Goal: Task Accomplishment & Management: Manage account settings

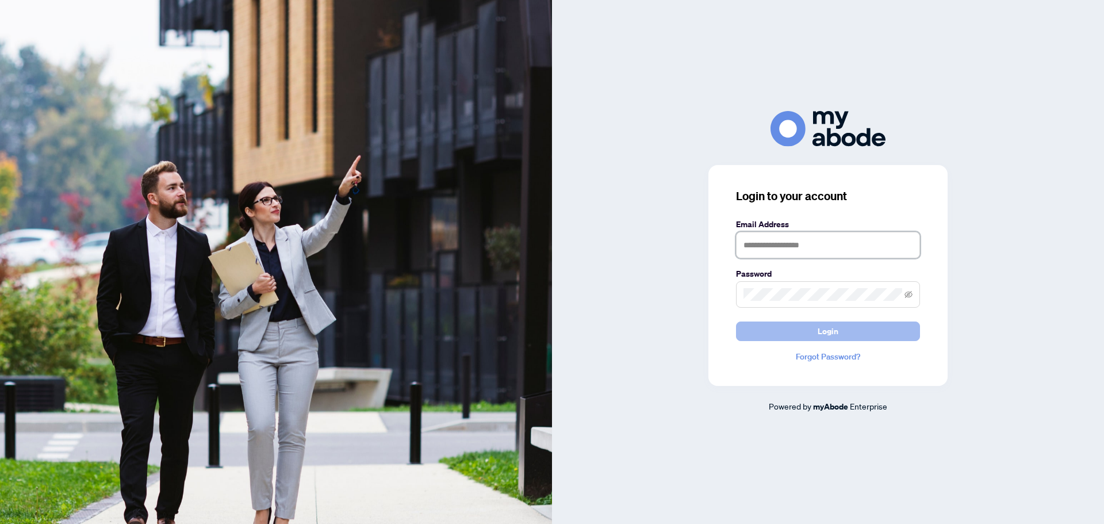
type input "**********"
click at [848, 328] on button "Login" at bounding box center [828, 331] width 184 height 20
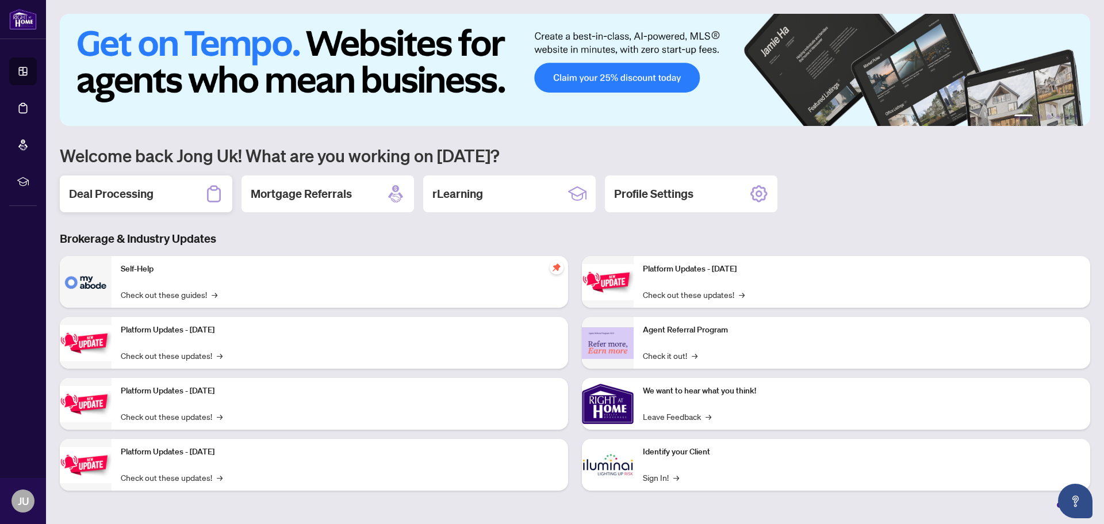
click at [130, 199] on h2 "Deal Processing" at bounding box center [111, 194] width 85 height 16
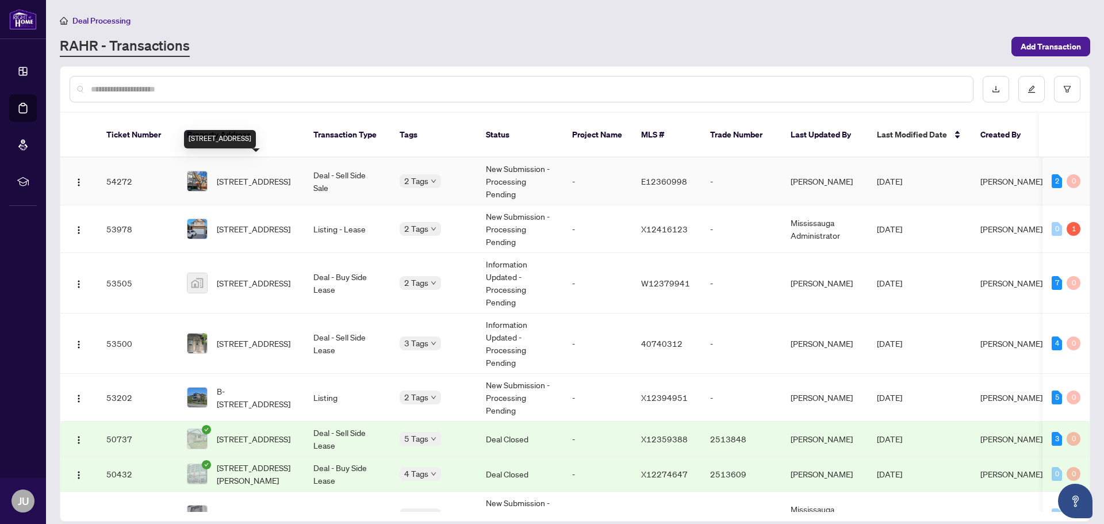
click at [258, 175] on span "[STREET_ADDRESS]" at bounding box center [254, 181] width 74 height 13
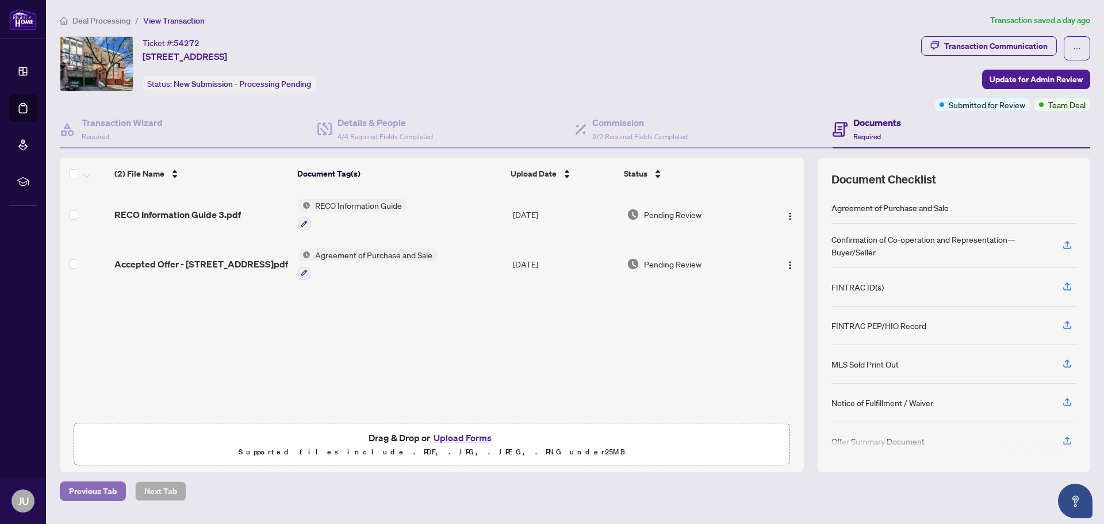
click at [120, 488] on button "Previous Tab" at bounding box center [93, 491] width 66 height 20
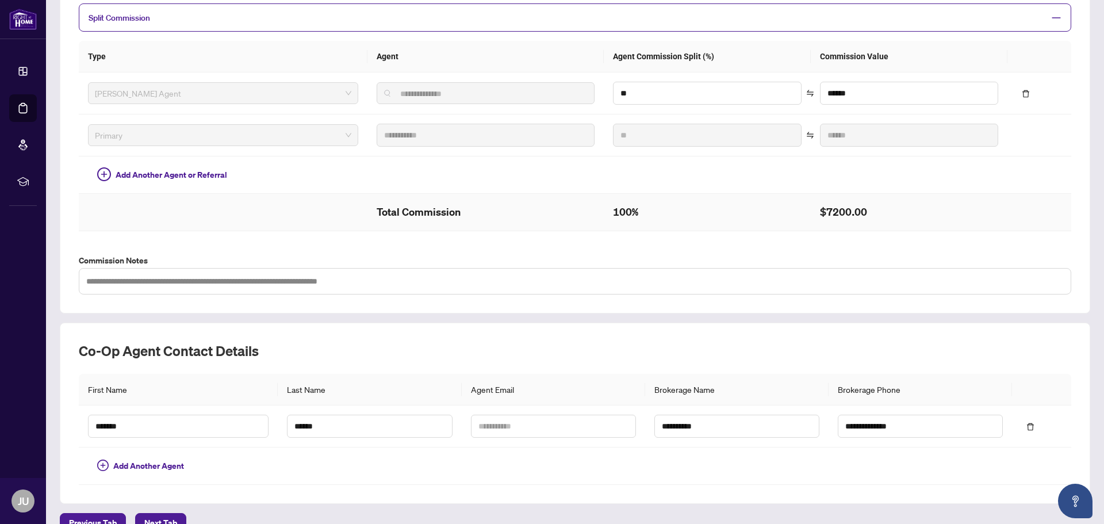
scroll to position [277, 0]
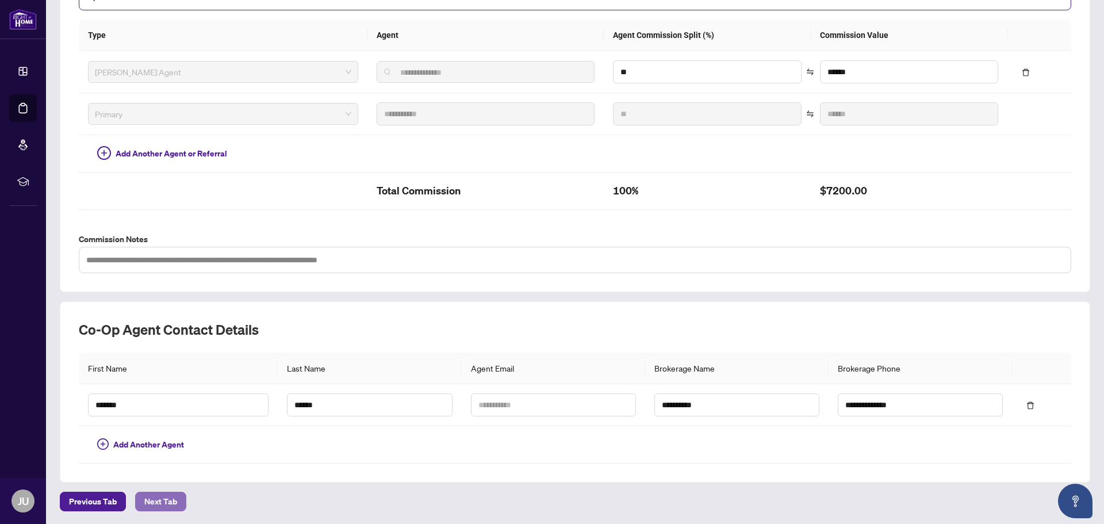
click at [172, 498] on span "Next Tab" at bounding box center [160, 501] width 33 height 18
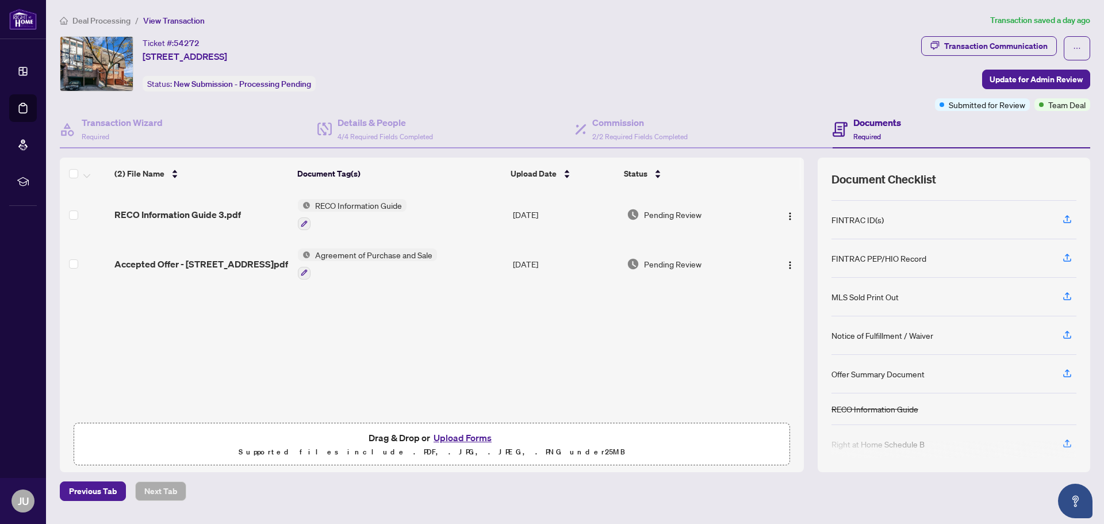
scroll to position [76, 0]
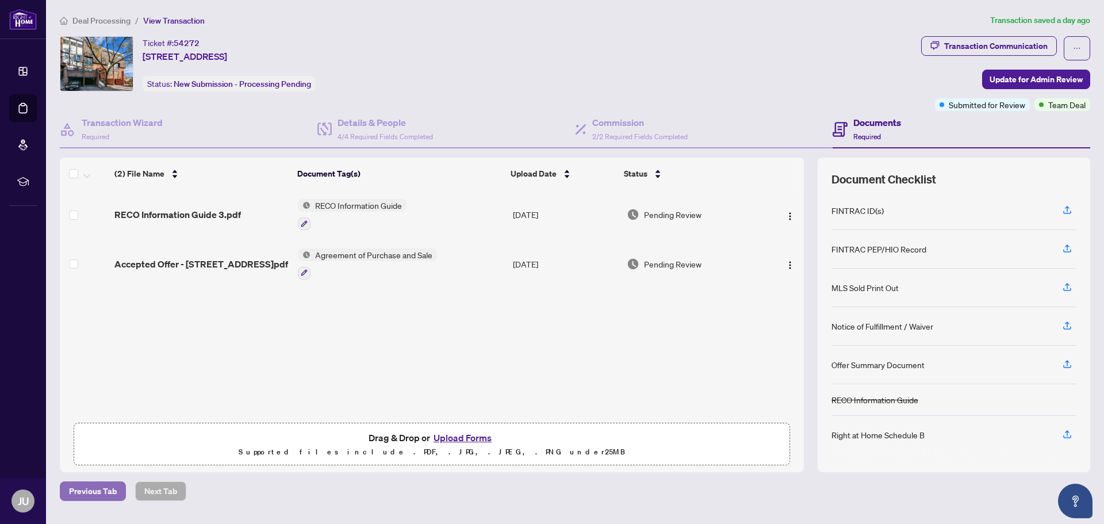
click at [102, 488] on span "Previous Tab" at bounding box center [93, 491] width 48 height 18
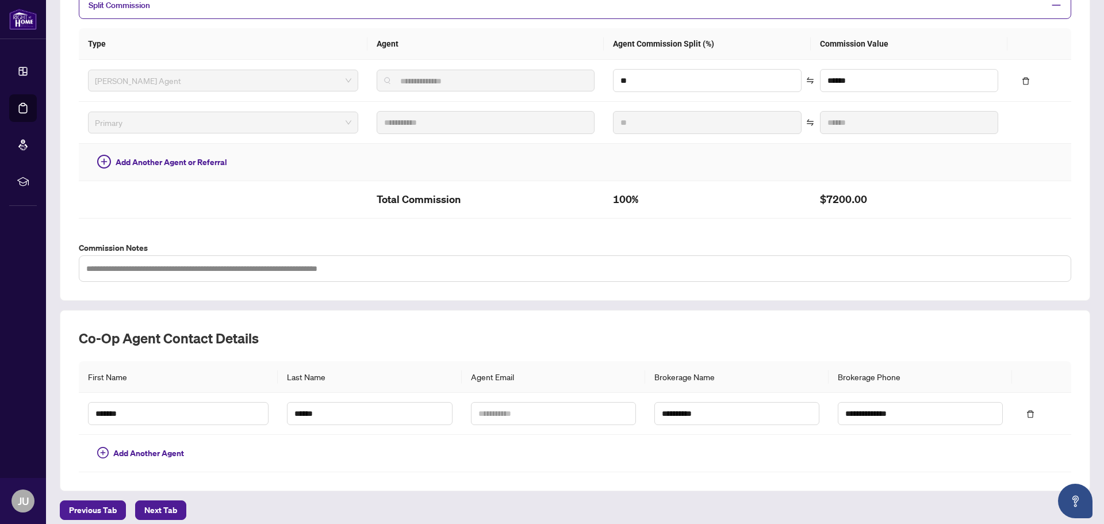
scroll to position [277, 0]
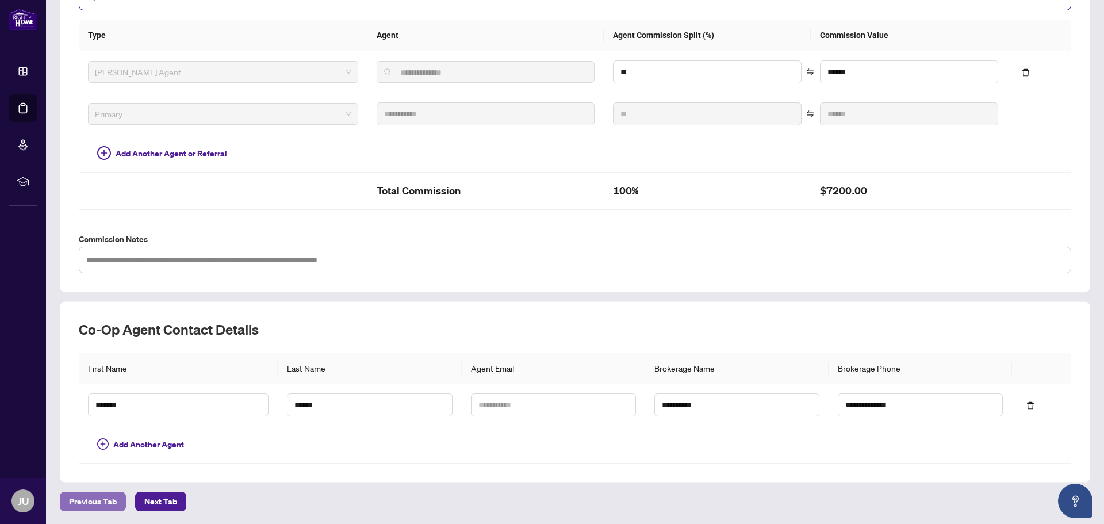
click at [89, 501] on span "Previous Tab" at bounding box center [93, 501] width 48 height 18
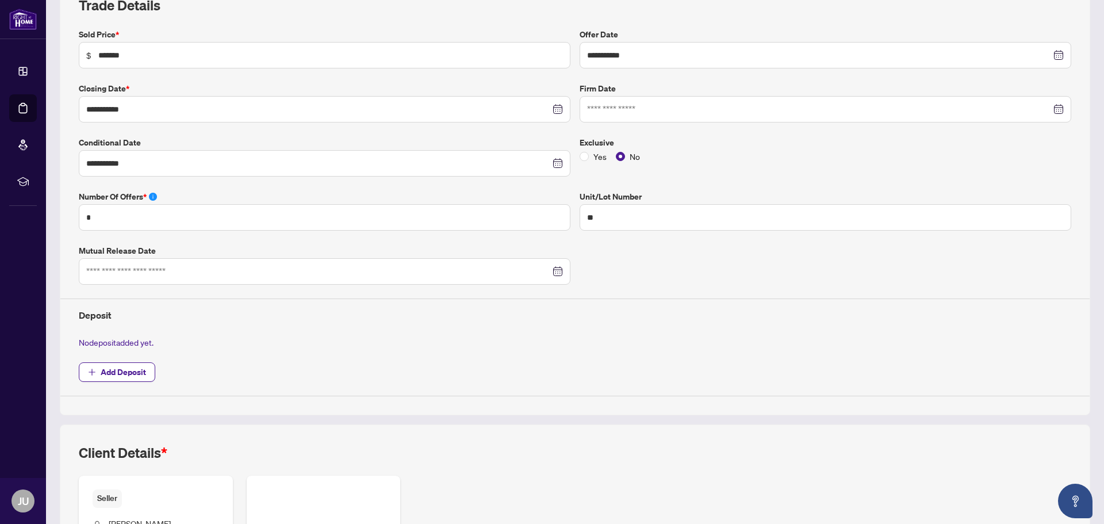
scroll to position [277, 0]
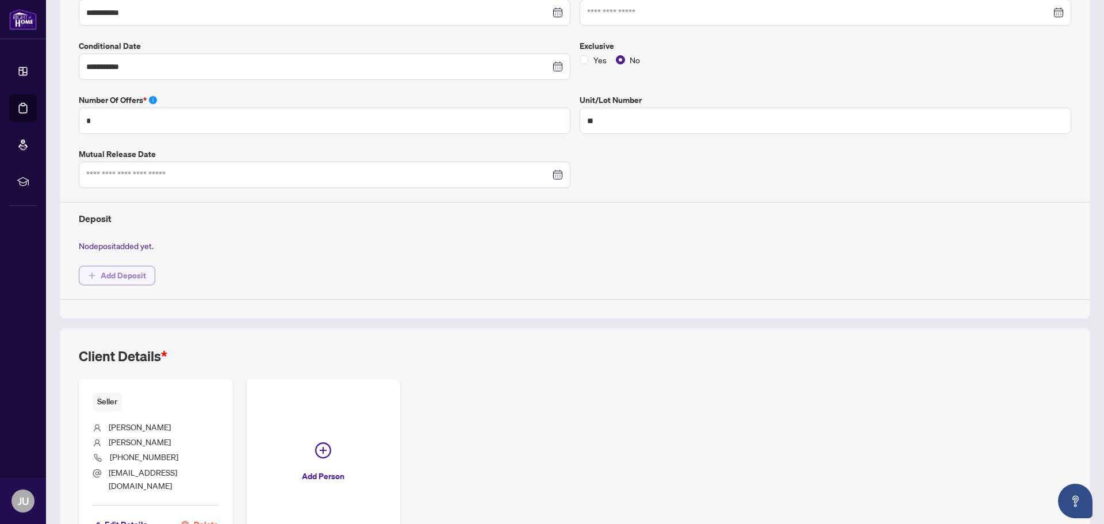
click at [139, 272] on span "Add Deposit" at bounding box center [123, 275] width 45 height 18
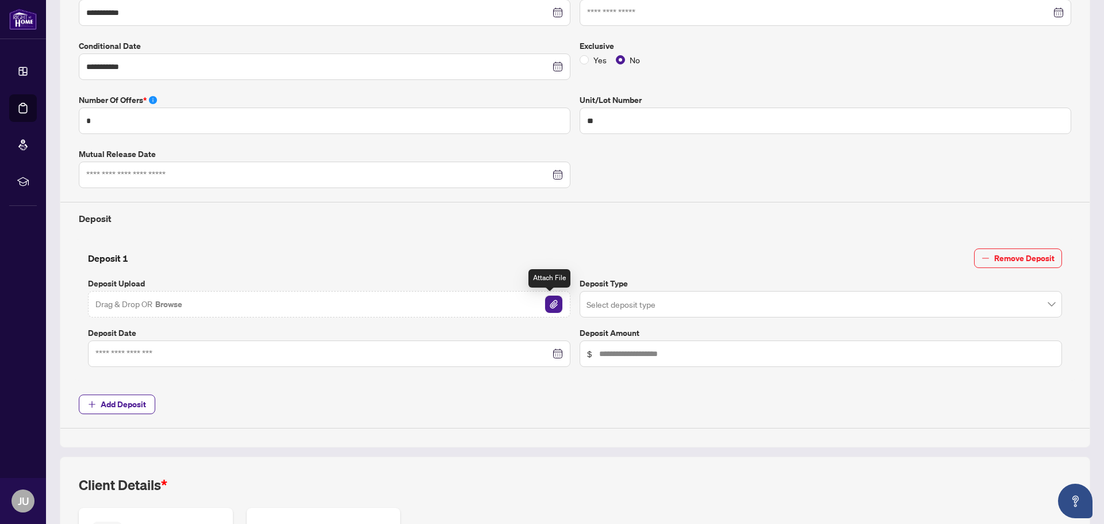
click at [549, 301] on img "button" at bounding box center [553, 303] width 17 height 17
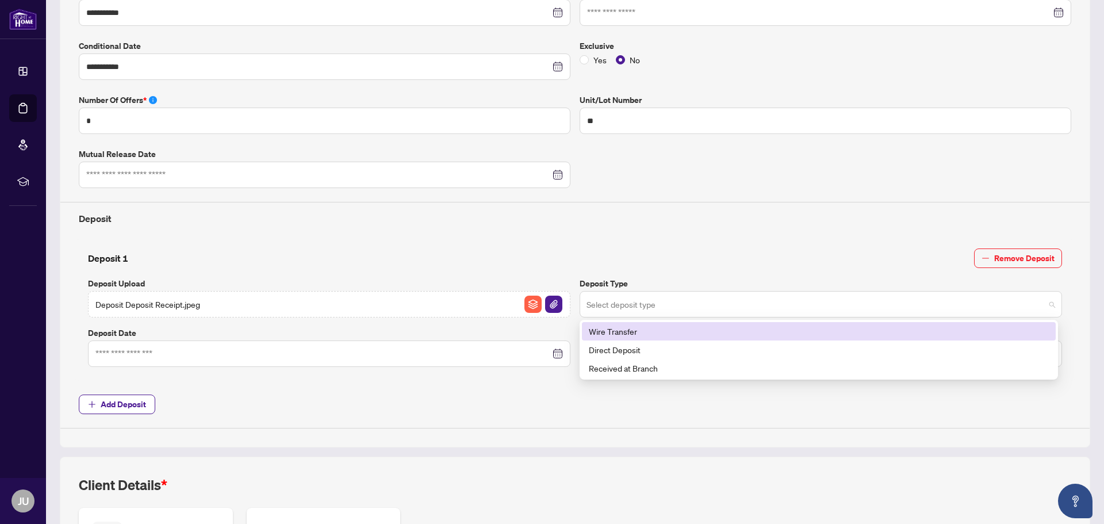
click at [1044, 304] on span at bounding box center [820, 304] width 469 height 22
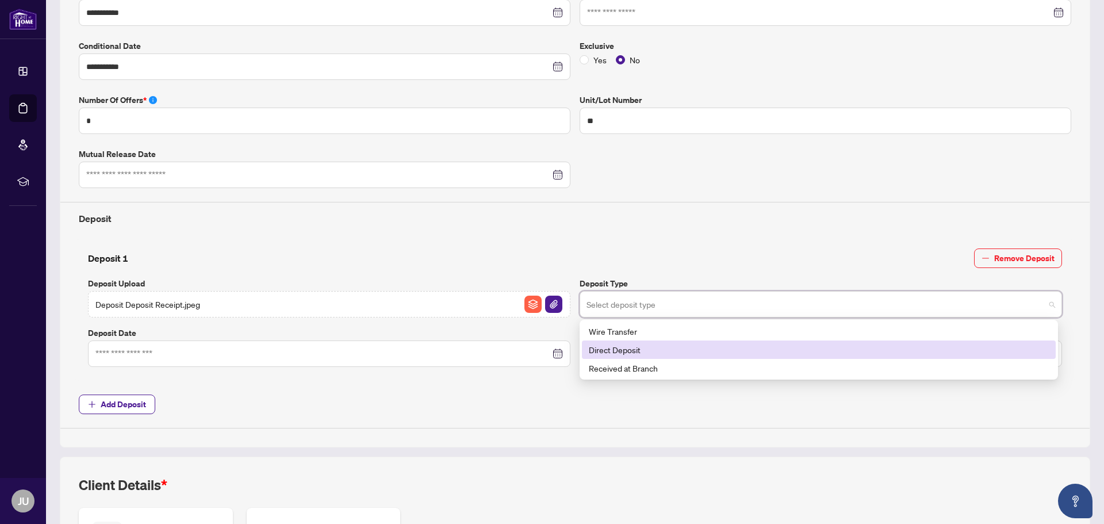
click at [725, 349] on div "Direct Deposit" at bounding box center [819, 349] width 460 height 13
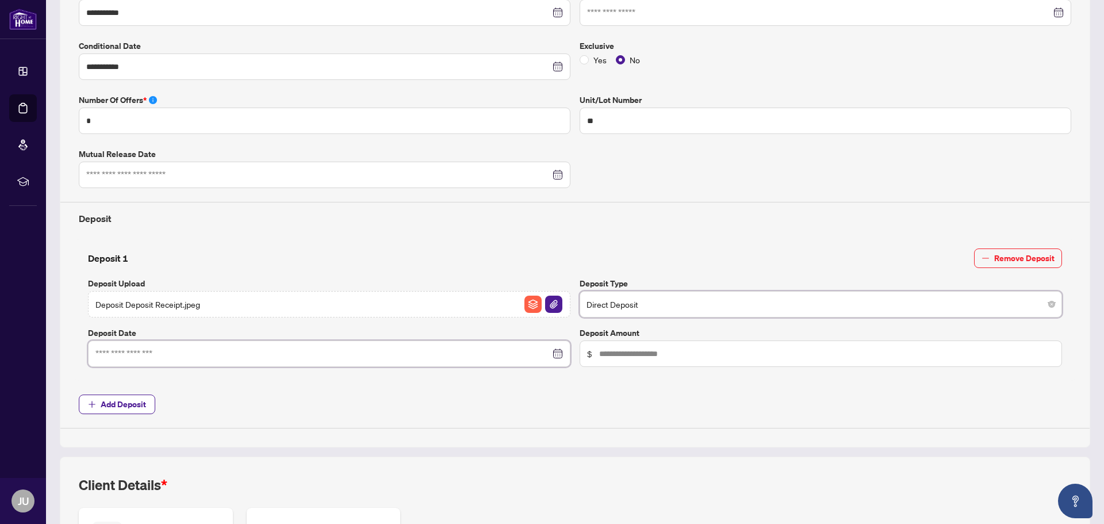
click at [126, 354] on input at bounding box center [322, 353] width 455 height 13
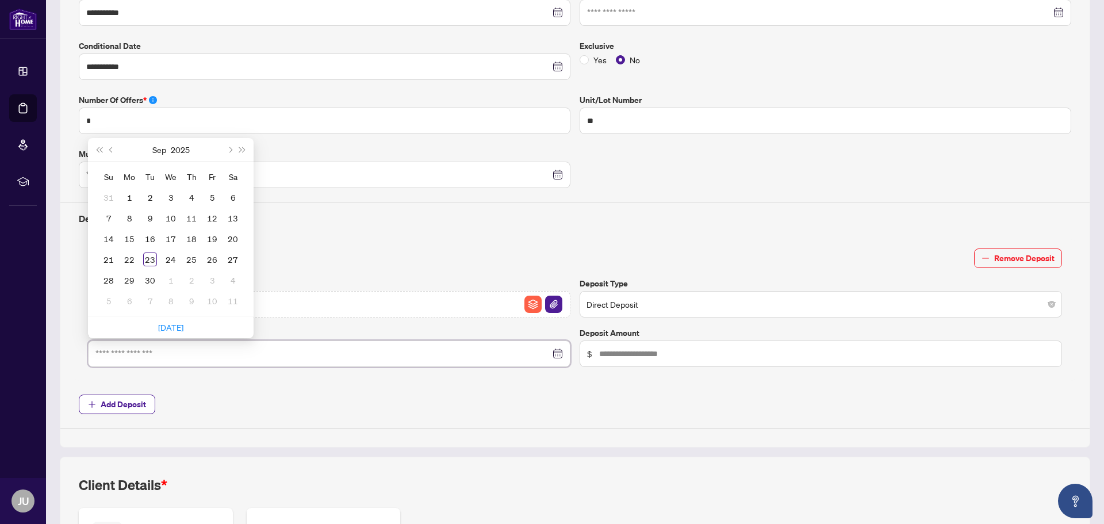
type input "**********"
click at [149, 260] on div "23" at bounding box center [150, 259] width 14 height 14
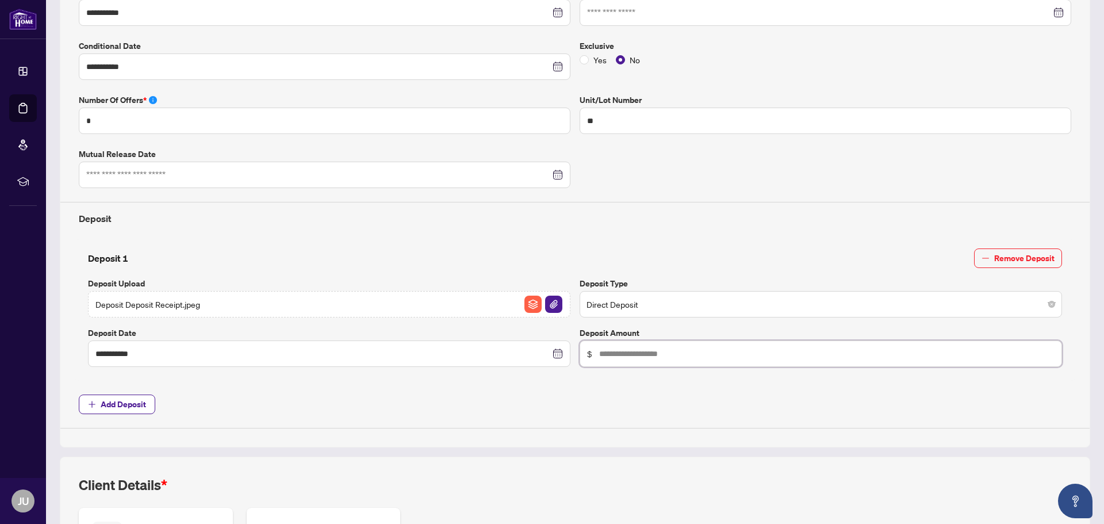
click at [638, 355] on input "text" at bounding box center [826, 353] width 455 height 13
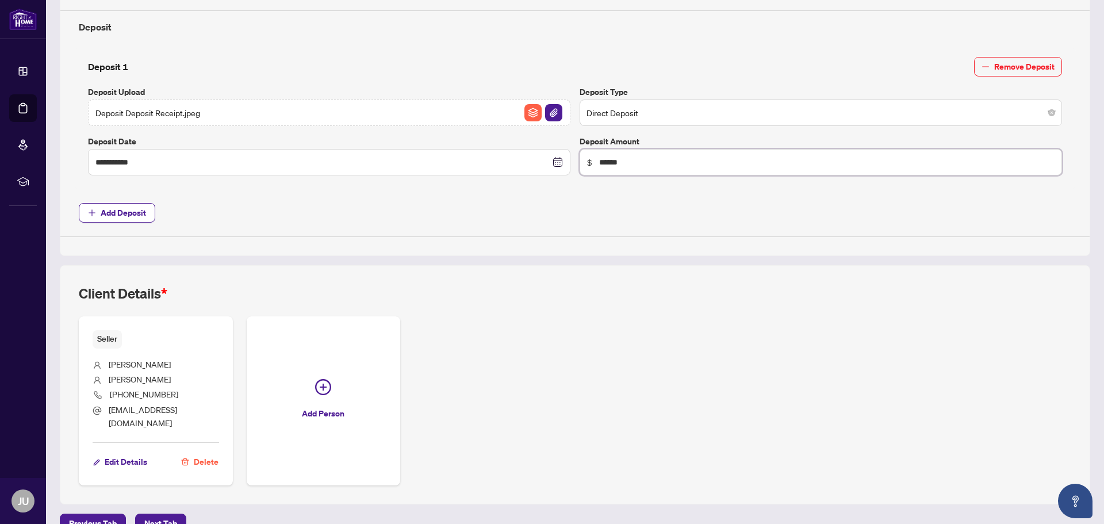
scroll to position [479, 0]
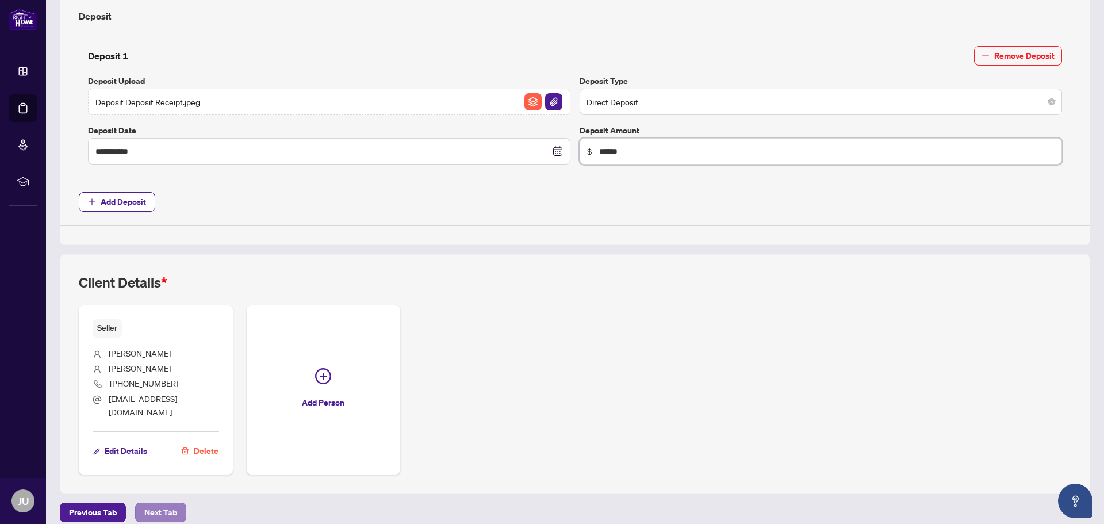
type input "******"
click at [173, 503] on span "Next Tab" at bounding box center [160, 512] width 33 height 18
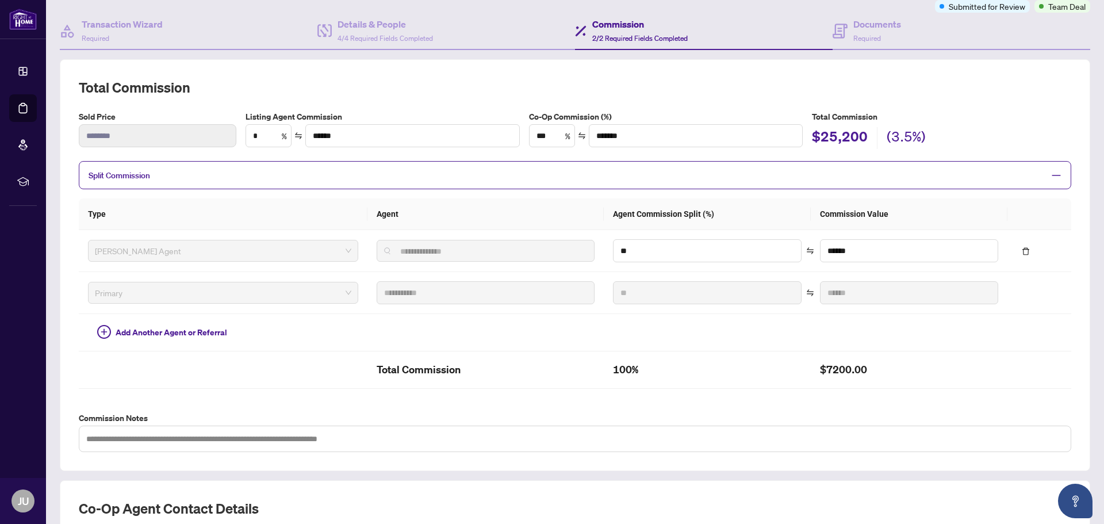
scroll to position [277, 0]
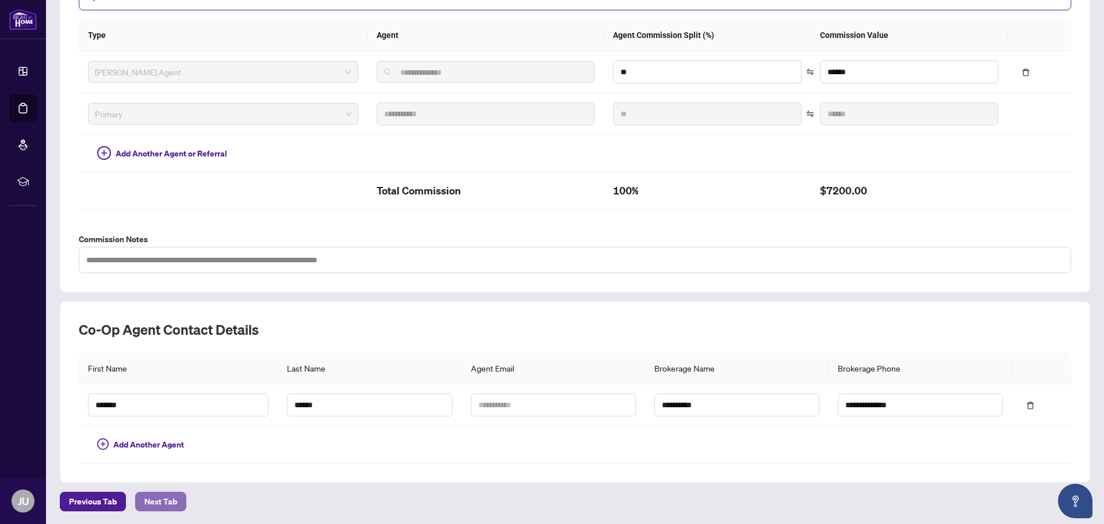
click at [169, 500] on span "Next Tab" at bounding box center [160, 501] width 33 height 18
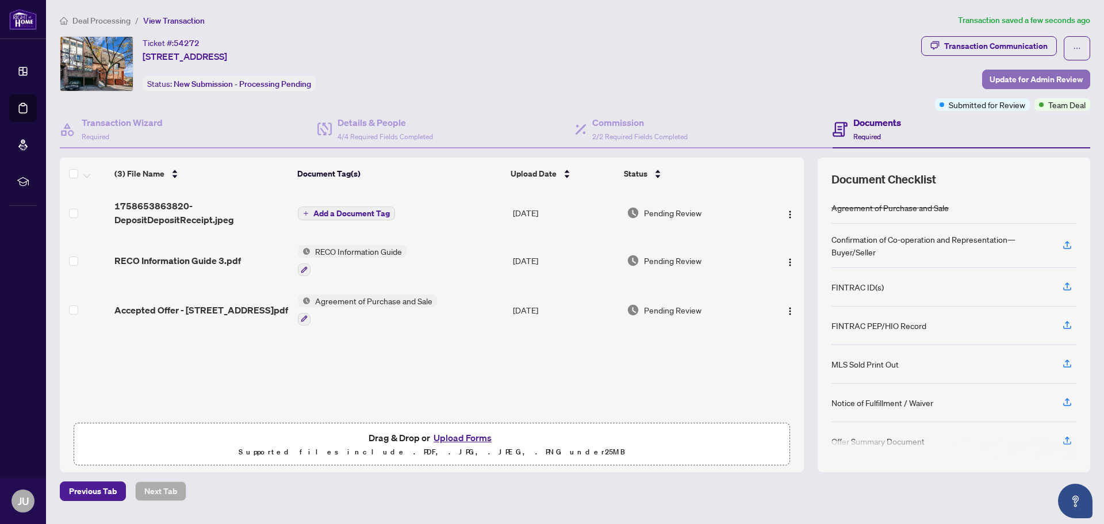
click at [1046, 78] on span "Update for Admin Review" at bounding box center [1035, 79] width 93 height 18
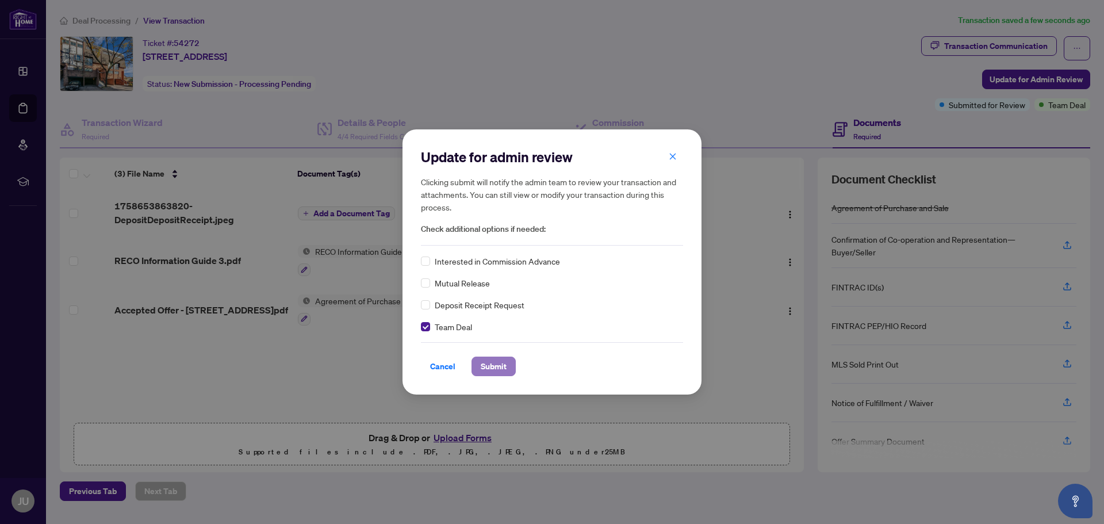
click at [507, 370] on button "Submit" at bounding box center [493, 366] width 44 height 20
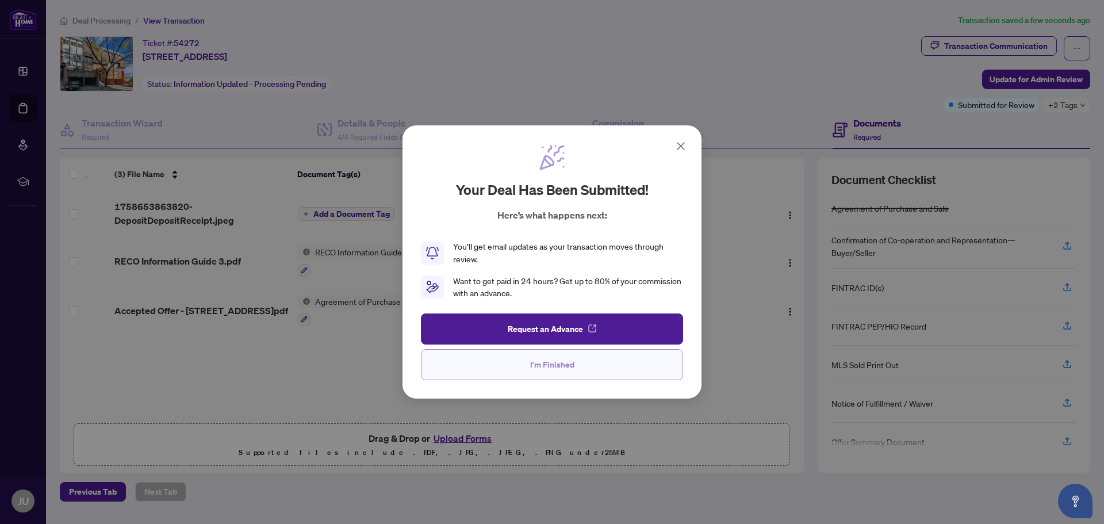
click at [550, 364] on span "I'm Finished" at bounding box center [552, 364] width 44 height 18
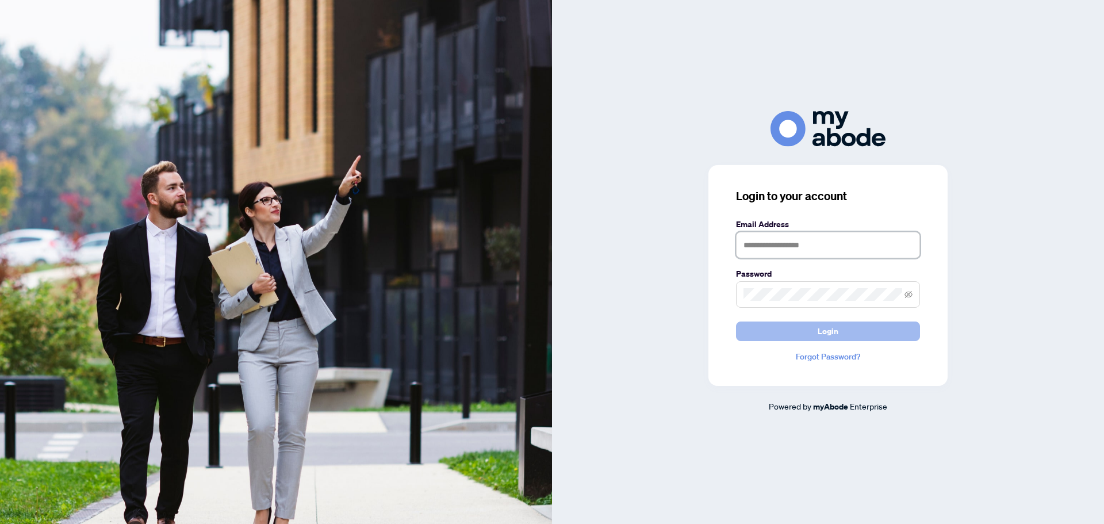
type input "**********"
click at [820, 333] on span "Login" at bounding box center [827, 331] width 21 height 18
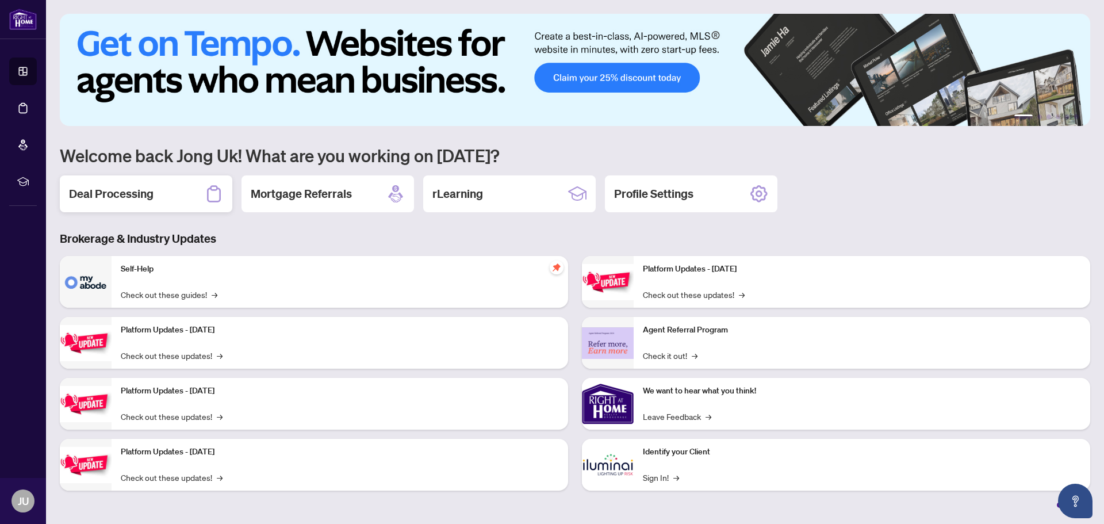
click at [131, 195] on h2 "Deal Processing" at bounding box center [111, 194] width 85 height 16
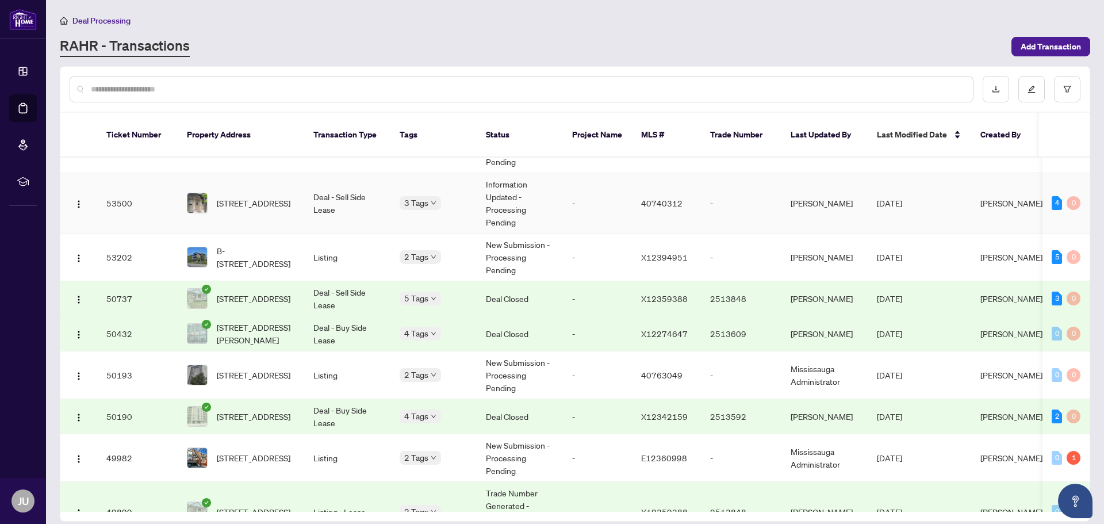
scroll to position [172, 0]
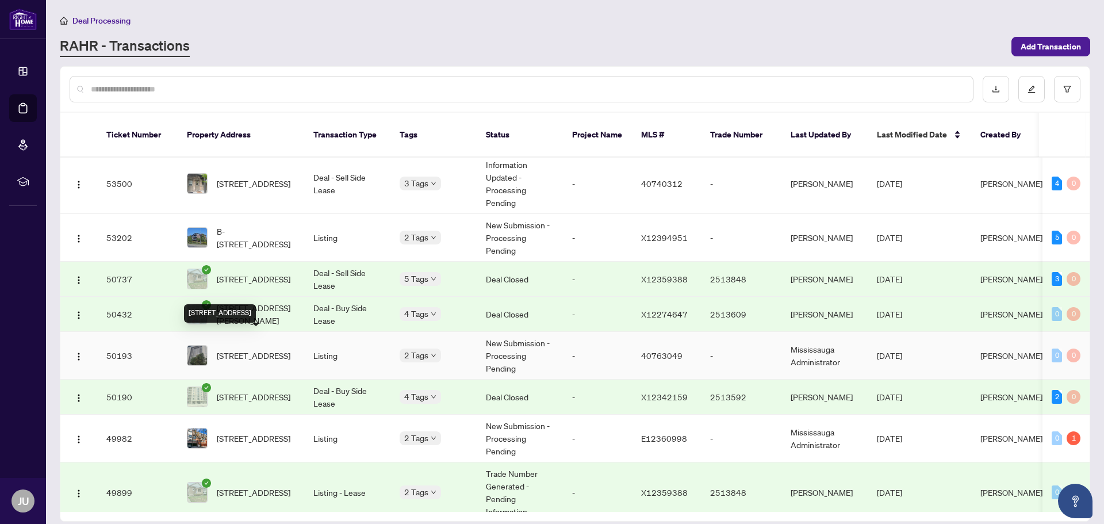
click at [248, 349] on span "[STREET_ADDRESS]" at bounding box center [254, 355] width 74 height 13
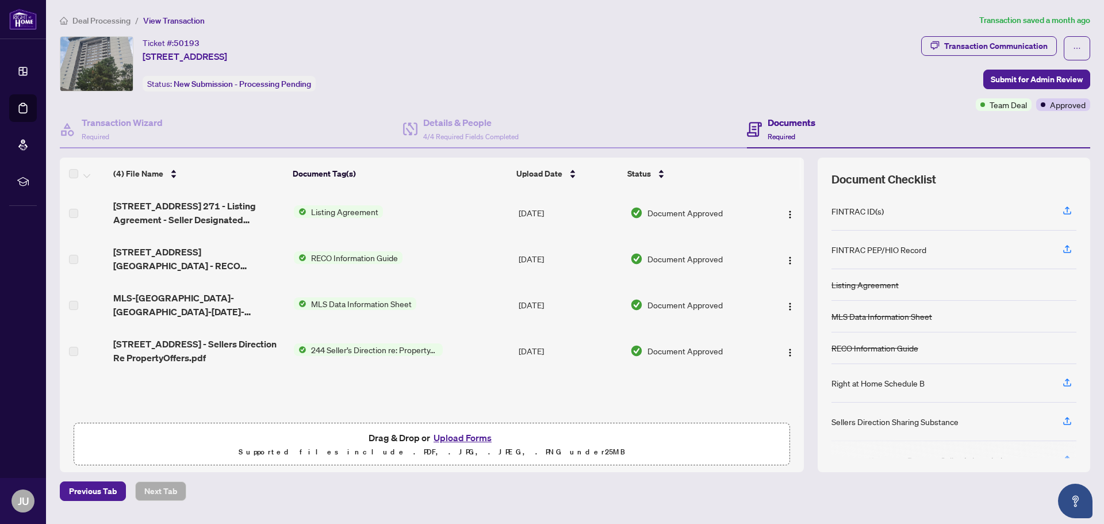
click at [353, 349] on span "244 Seller’s Direction re: Property/Offers" at bounding box center [374, 349] width 136 height 13
click at [360, 385] on span "244 Seller’s Direction re: Property/Offers" at bounding box center [374, 388] width 155 height 13
click at [362, 387] on span "244 Seller’s Direction re: Property/Offers" at bounding box center [374, 388] width 155 height 13
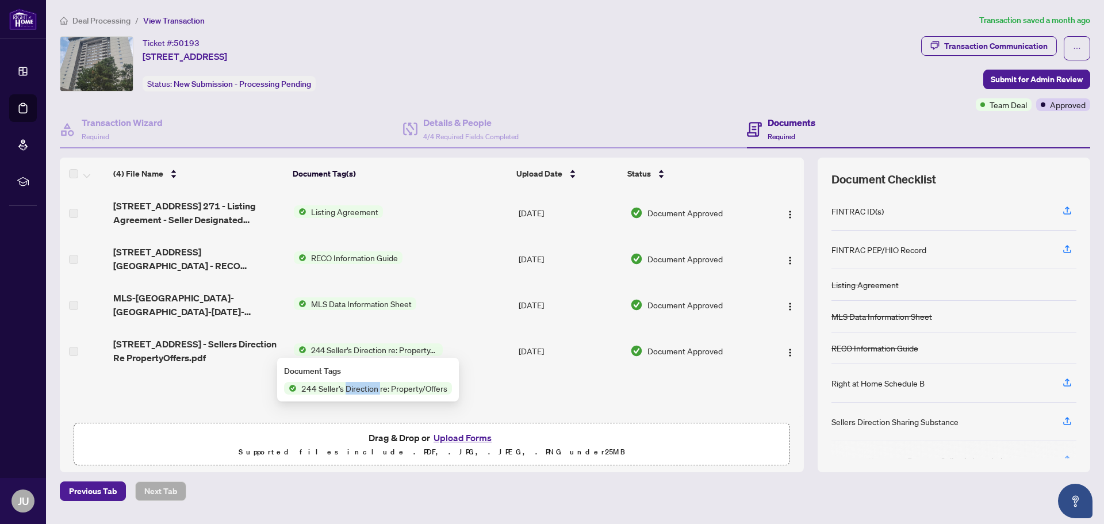
click at [363, 386] on span "244 Seller’s Direction re: Property/Offers" at bounding box center [374, 388] width 155 height 13
click at [407, 387] on span "244 Seller’s Direction re: Property/Offers" at bounding box center [374, 388] width 155 height 13
click at [329, 391] on span "244 Seller’s Direction re: Property/Offers" at bounding box center [374, 388] width 155 height 13
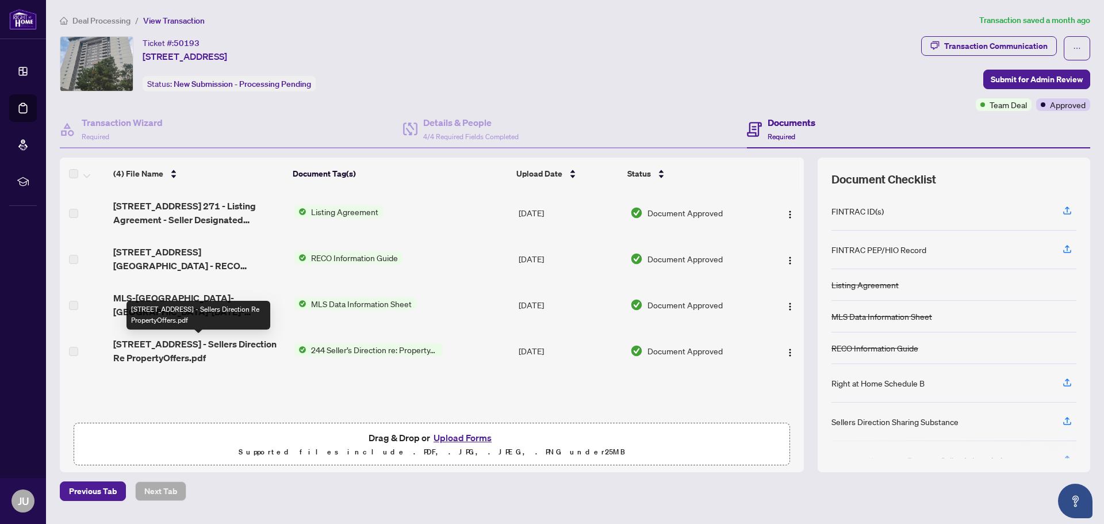
click at [196, 352] on span "[STREET_ADDRESS] - Sellers Direction Re PropertyOffers.pdf" at bounding box center [198, 351] width 171 height 28
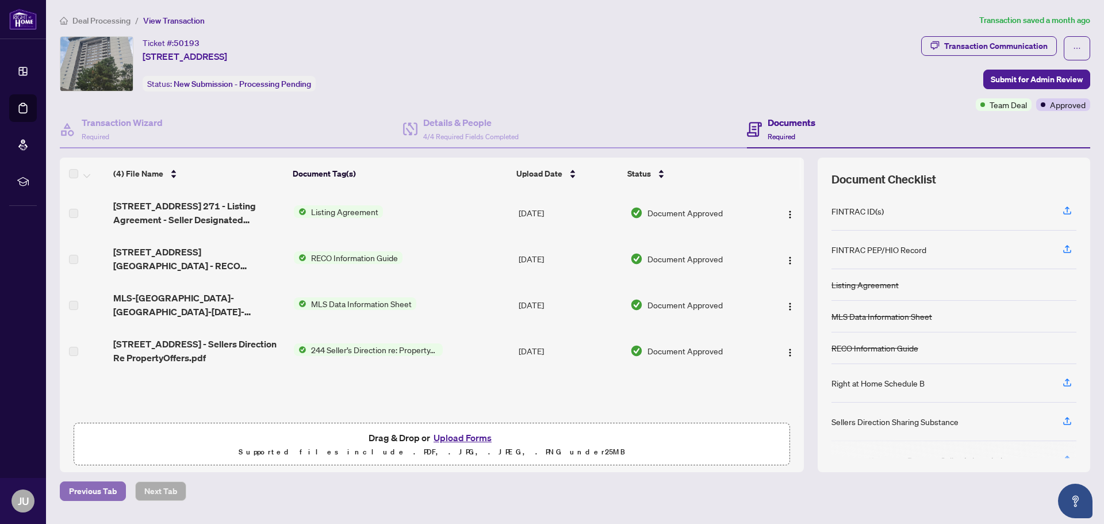
click at [106, 491] on span "Previous Tab" at bounding box center [93, 491] width 48 height 18
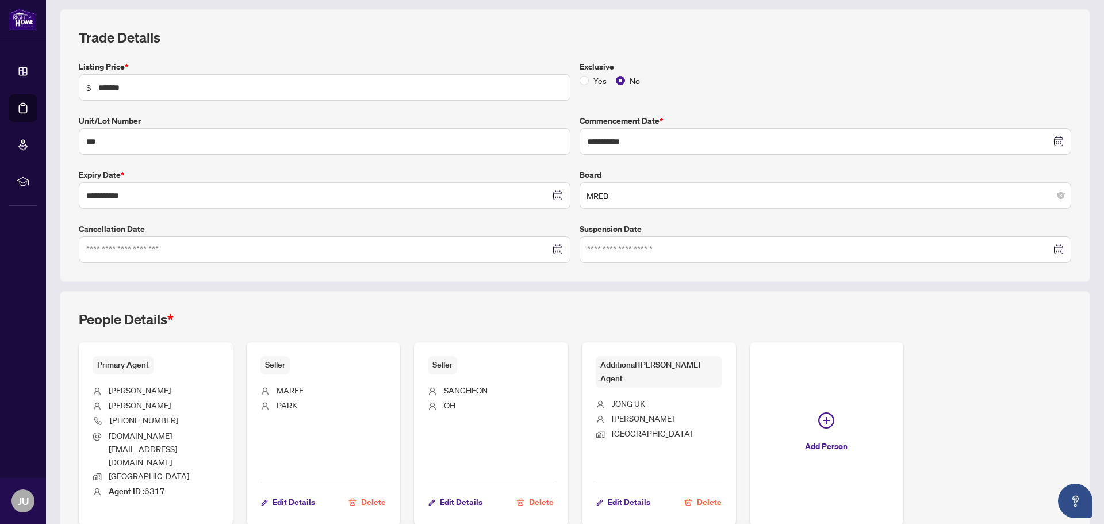
scroll to position [172, 0]
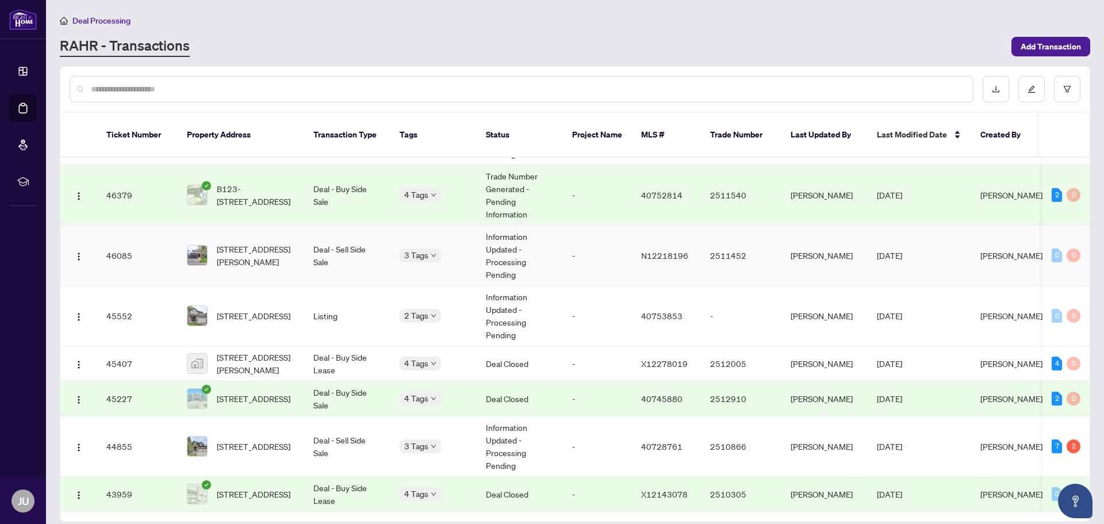
scroll to position [942, 0]
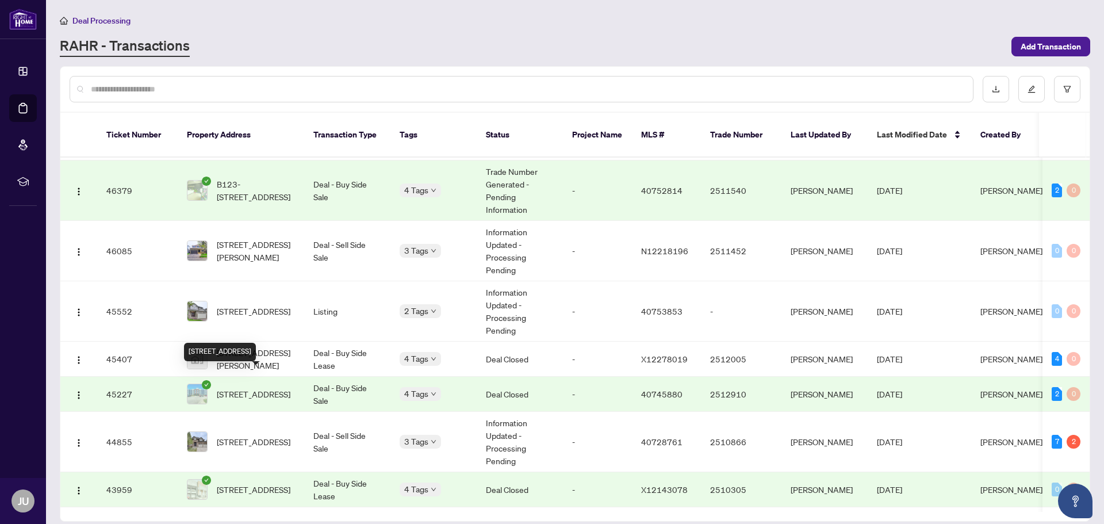
click at [233, 387] on span "[STREET_ADDRESS]" at bounding box center [254, 393] width 74 height 13
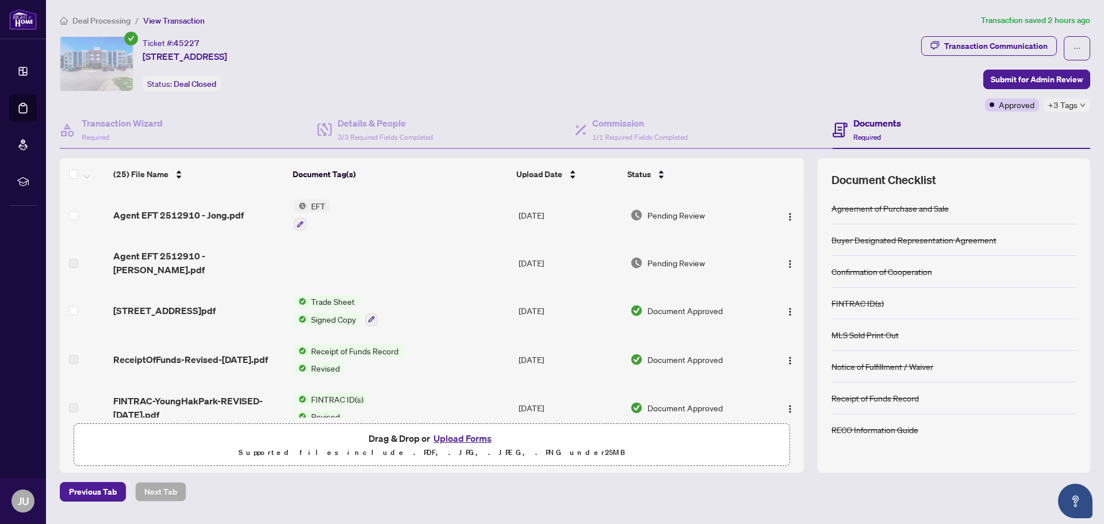
click at [313, 206] on span "EFT" at bounding box center [318, 205] width 24 height 13
click at [286, 262] on span "EFT" at bounding box center [310, 262] width 126 height 13
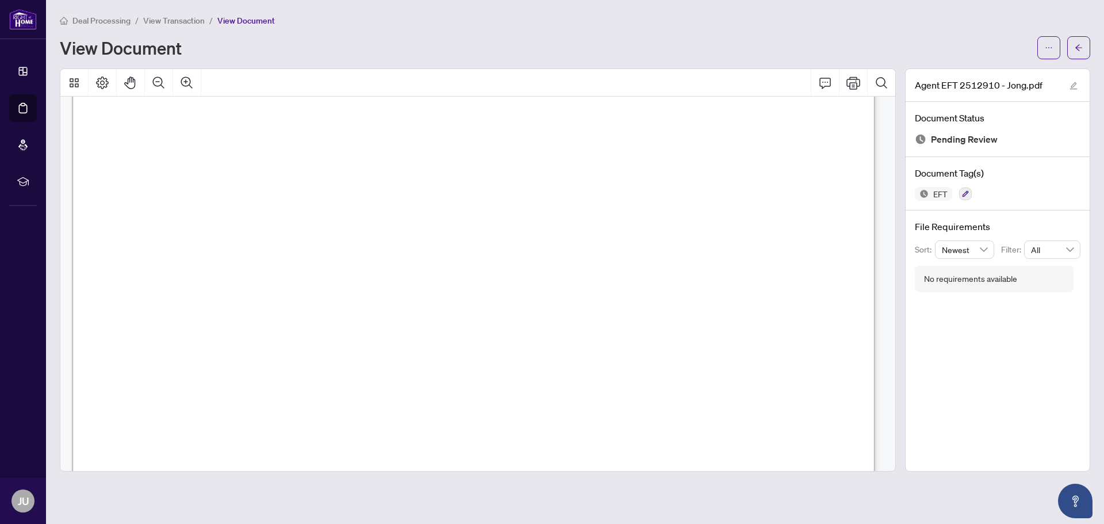
scroll to position [230, 0]
